Goal: Information Seeking & Learning: Learn about a topic

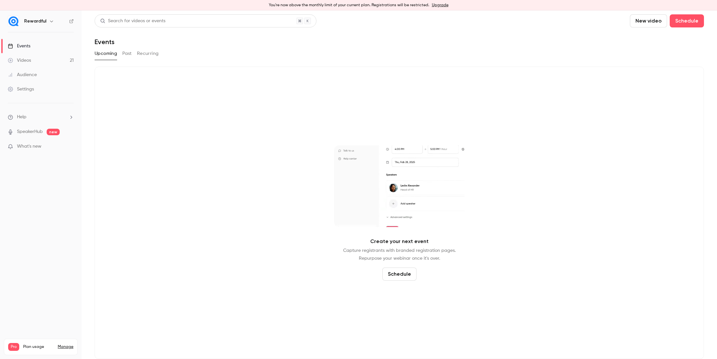
click at [124, 54] on button "Past" at bounding box center [126, 53] width 9 height 10
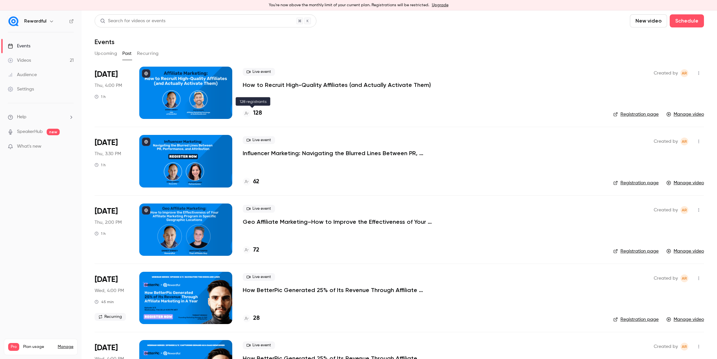
click at [256, 115] on h4 "128" at bounding box center [257, 113] width 9 height 9
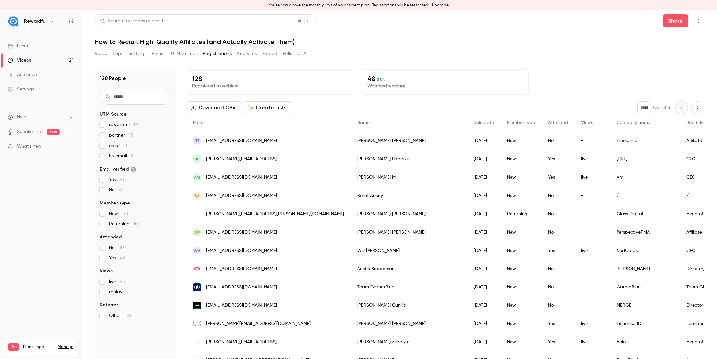
click at [104, 54] on button "Video" at bounding box center [101, 53] width 13 height 10
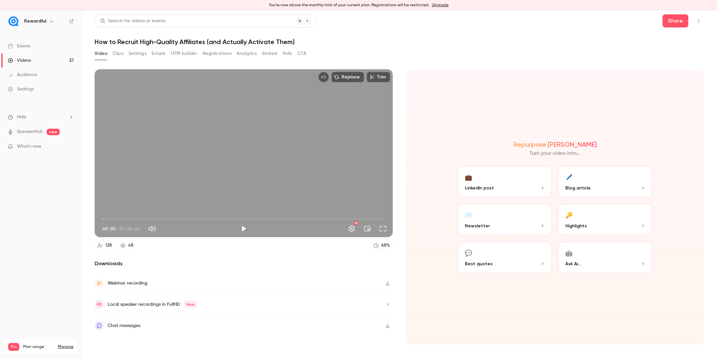
click at [385, 284] on icon "button" at bounding box center [387, 283] width 5 height 5
click at [264, 267] on h2 "Downloads" at bounding box center [244, 263] width 298 height 8
click at [244, 229] on button "Play" at bounding box center [243, 228] width 13 height 13
click at [243, 227] on button "Pause" at bounding box center [243, 228] width 13 height 13
type input "****"
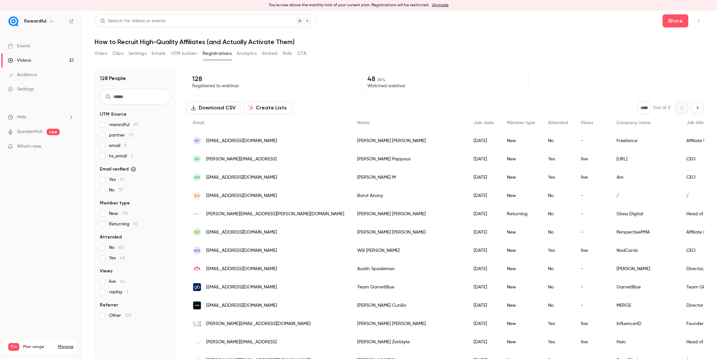
click at [39, 49] on link "Events" at bounding box center [41, 46] width 82 height 14
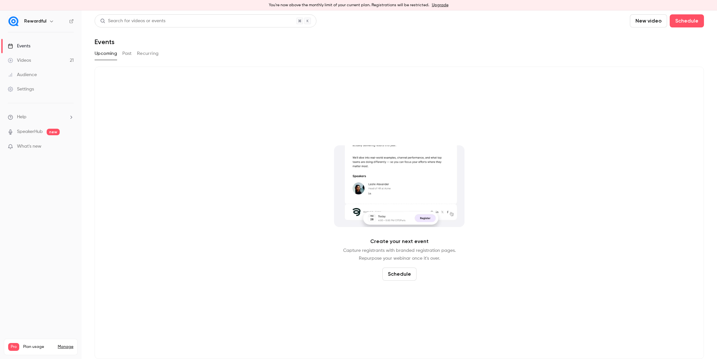
click at [118, 53] on div "Upcoming Past Recurring" at bounding box center [399, 53] width 609 height 10
click at [121, 53] on div "Upcoming Past Recurring" at bounding box center [399, 53] width 609 height 10
click at [126, 57] on button "Past" at bounding box center [126, 53] width 9 height 10
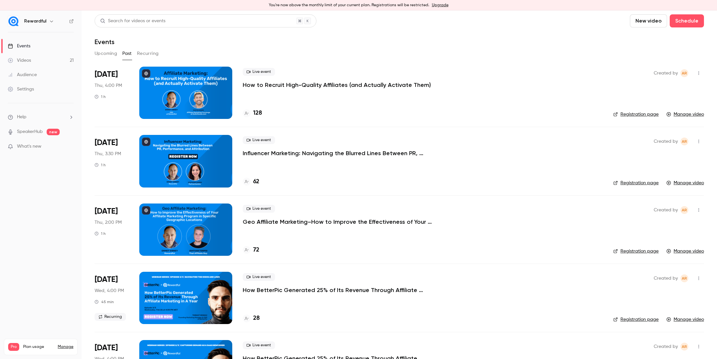
click at [634, 113] on link "Registration page" at bounding box center [635, 114] width 45 height 7
click at [284, 83] on p "How to Recruit High-Quality Affiliates (and Actually Activate Them)" at bounding box center [337, 85] width 188 height 8
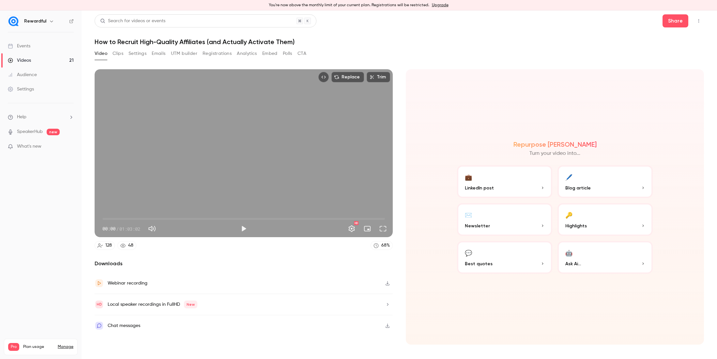
click at [237, 44] on h1 "How to Recruit High-Quality Affiliates (and Actually Activate Them)" at bounding box center [399, 42] width 609 height 8
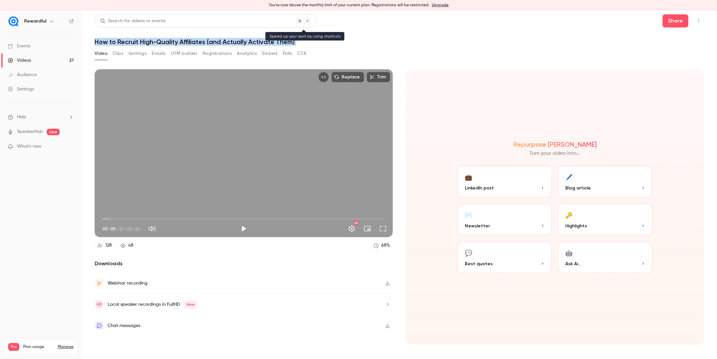
copy div "How to Recruit High-Quality Affiliates (and Actually Activate Them) Video Clips…"
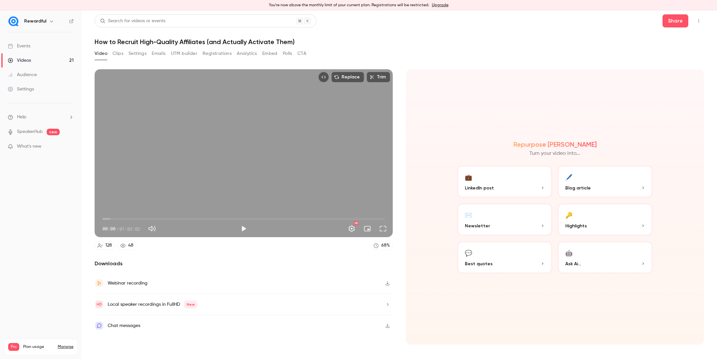
click at [229, 43] on h1 "How to Recruit High-Quality Affiliates (and Actually Activate Them)" at bounding box center [399, 42] width 609 height 8
copy div "How to Recruit High-Quality Affiliates (and Actually Activate Them) Video Clips…"
click at [166, 326] on div "Chat messages" at bounding box center [244, 325] width 298 height 21
